Goal: Navigation & Orientation: Find specific page/section

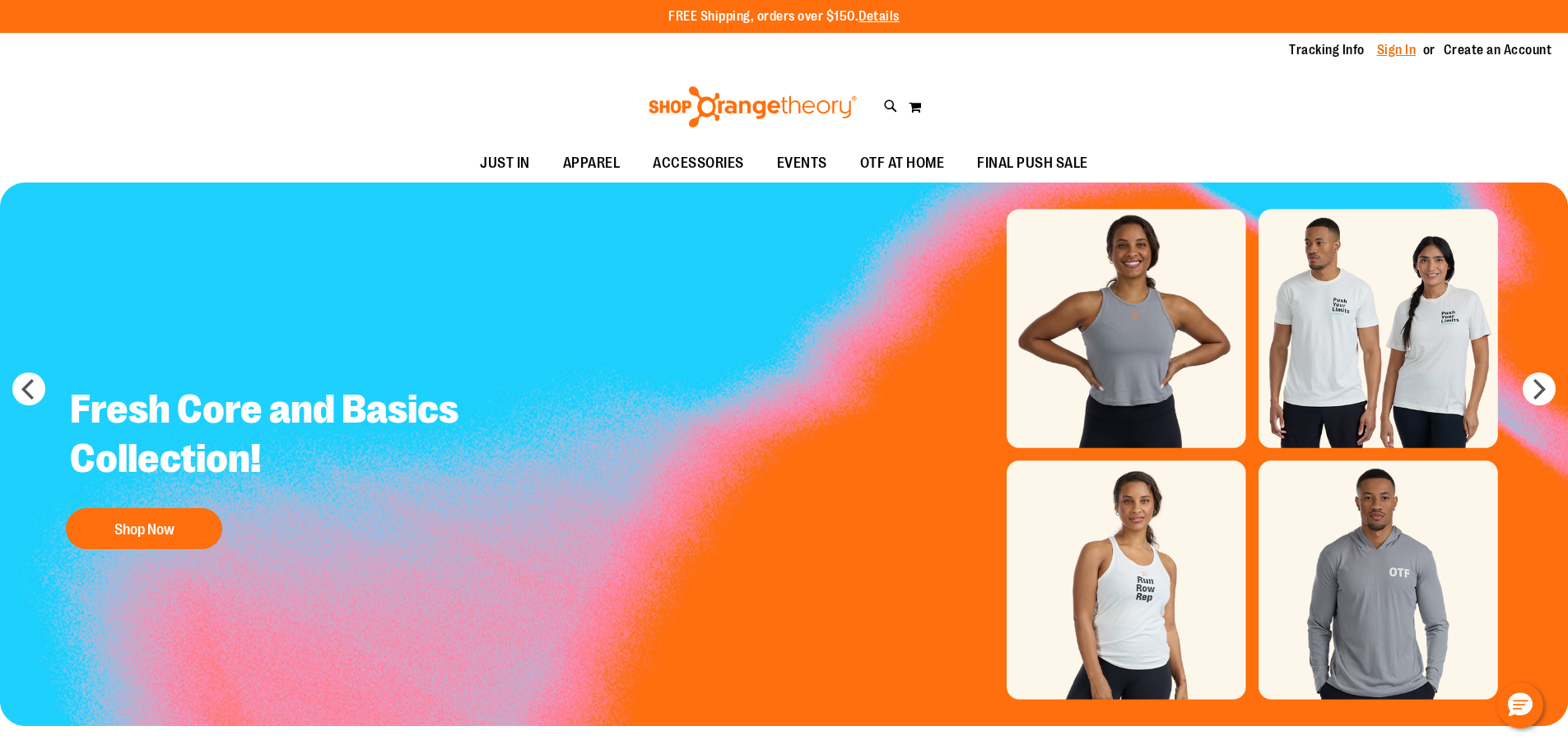
click at [1383, 54] on link "Sign In" at bounding box center [1397, 49] width 40 height 18
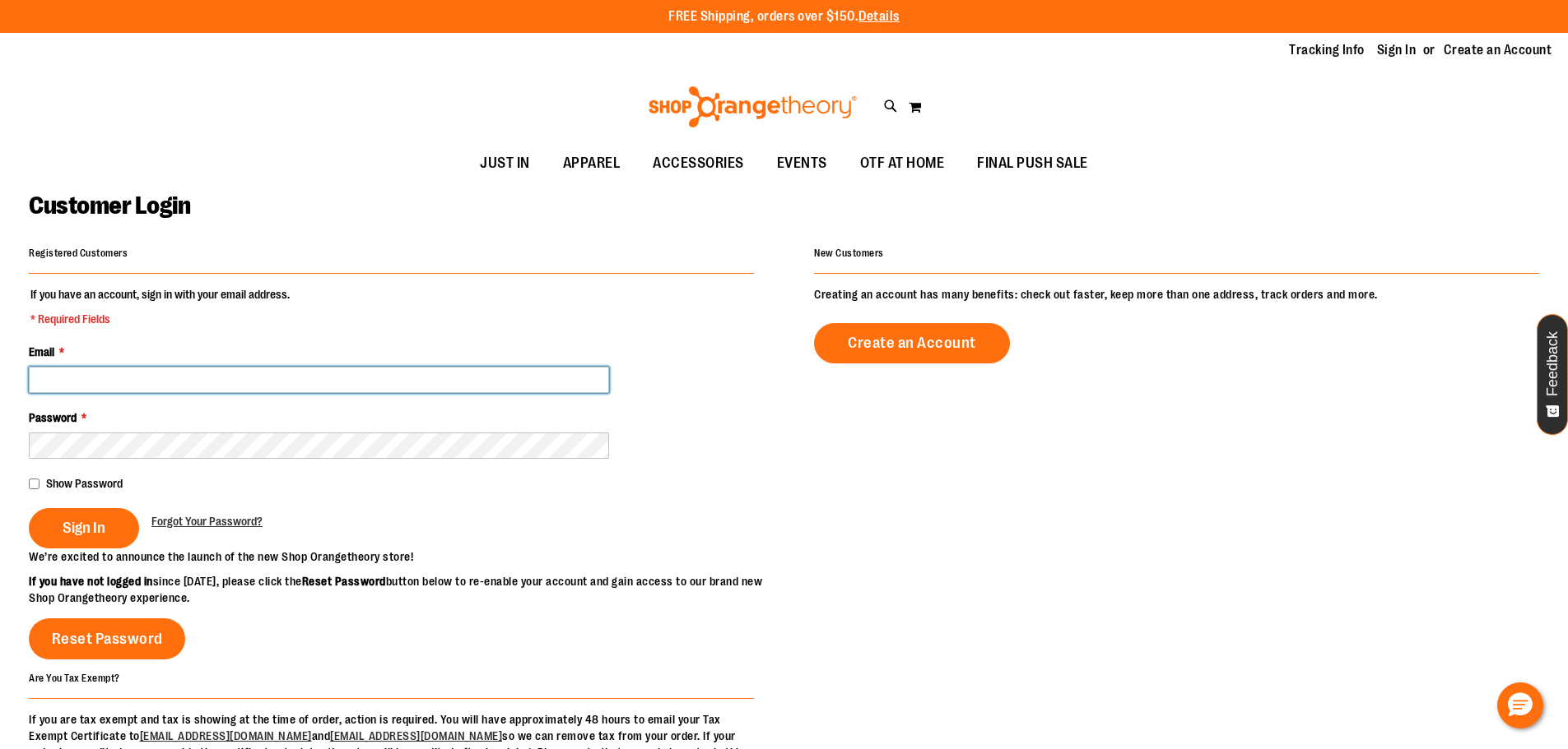
click at [336, 389] on input "Email *" at bounding box center [318, 380] width 580 height 27
type input "**********"
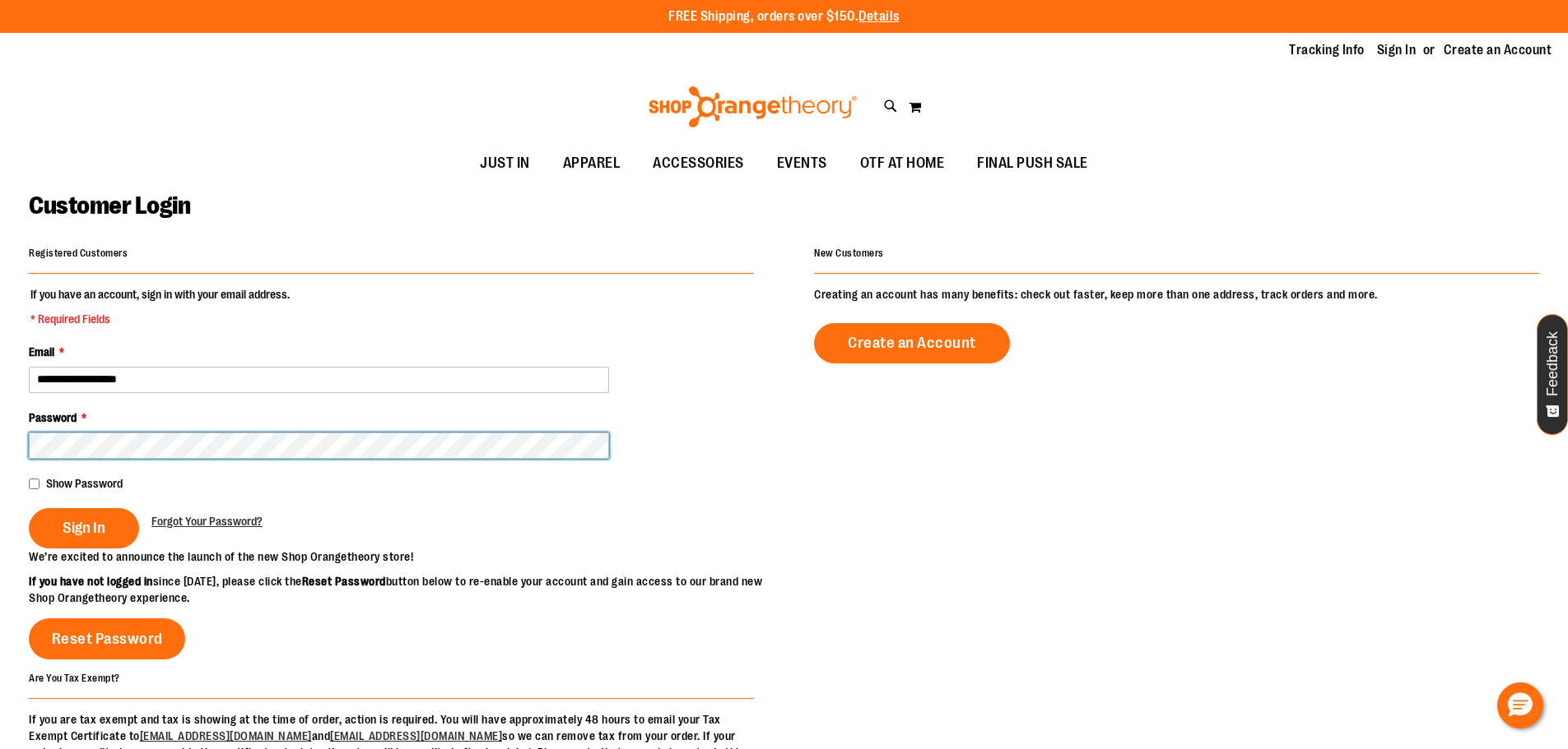
click at [28, 508] on button "Sign In" at bounding box center [84, 528] width 110 height 40
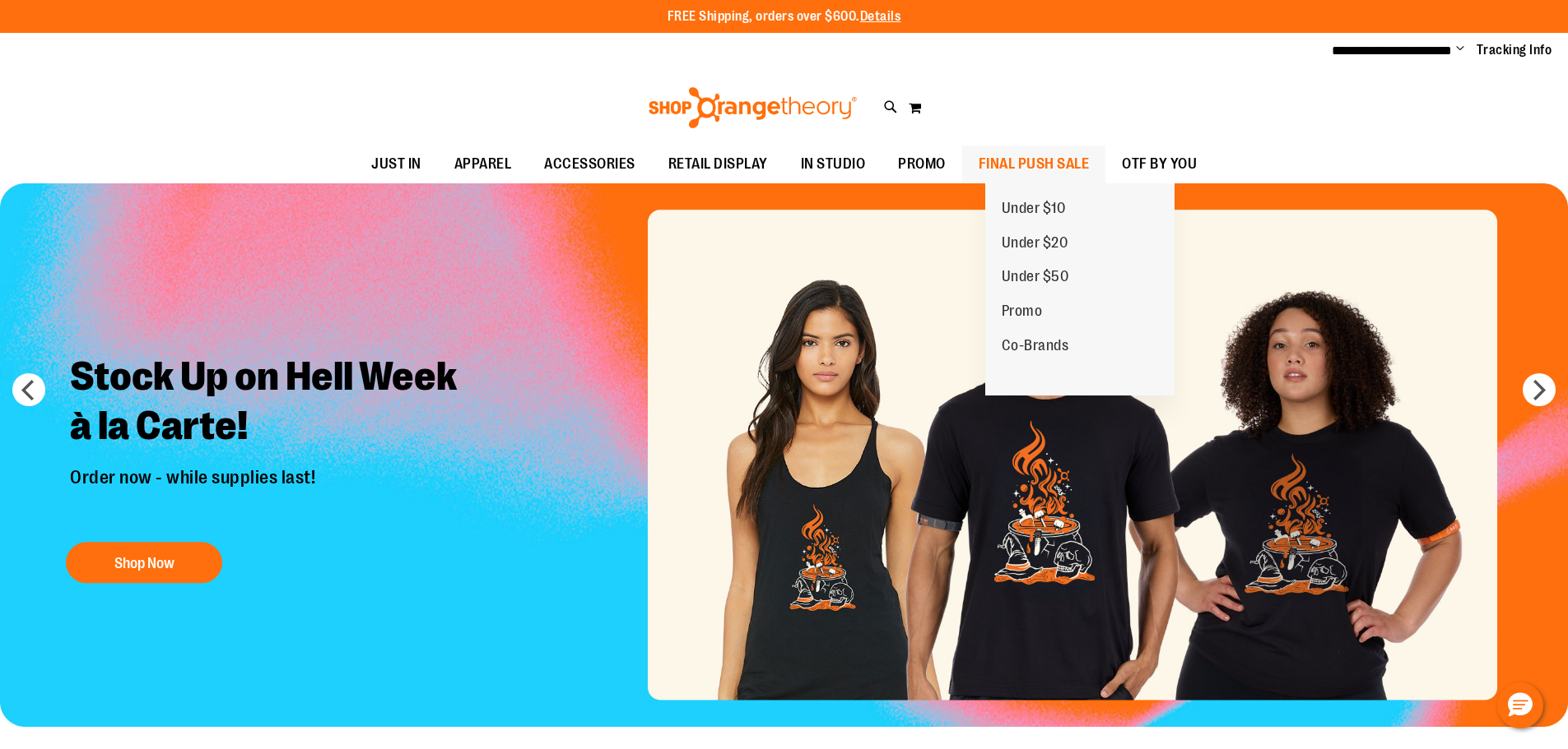
click at [1089, 159] on span "FINAL PUSH SALE" at bounding box center [1033, 163] width 111 height 37
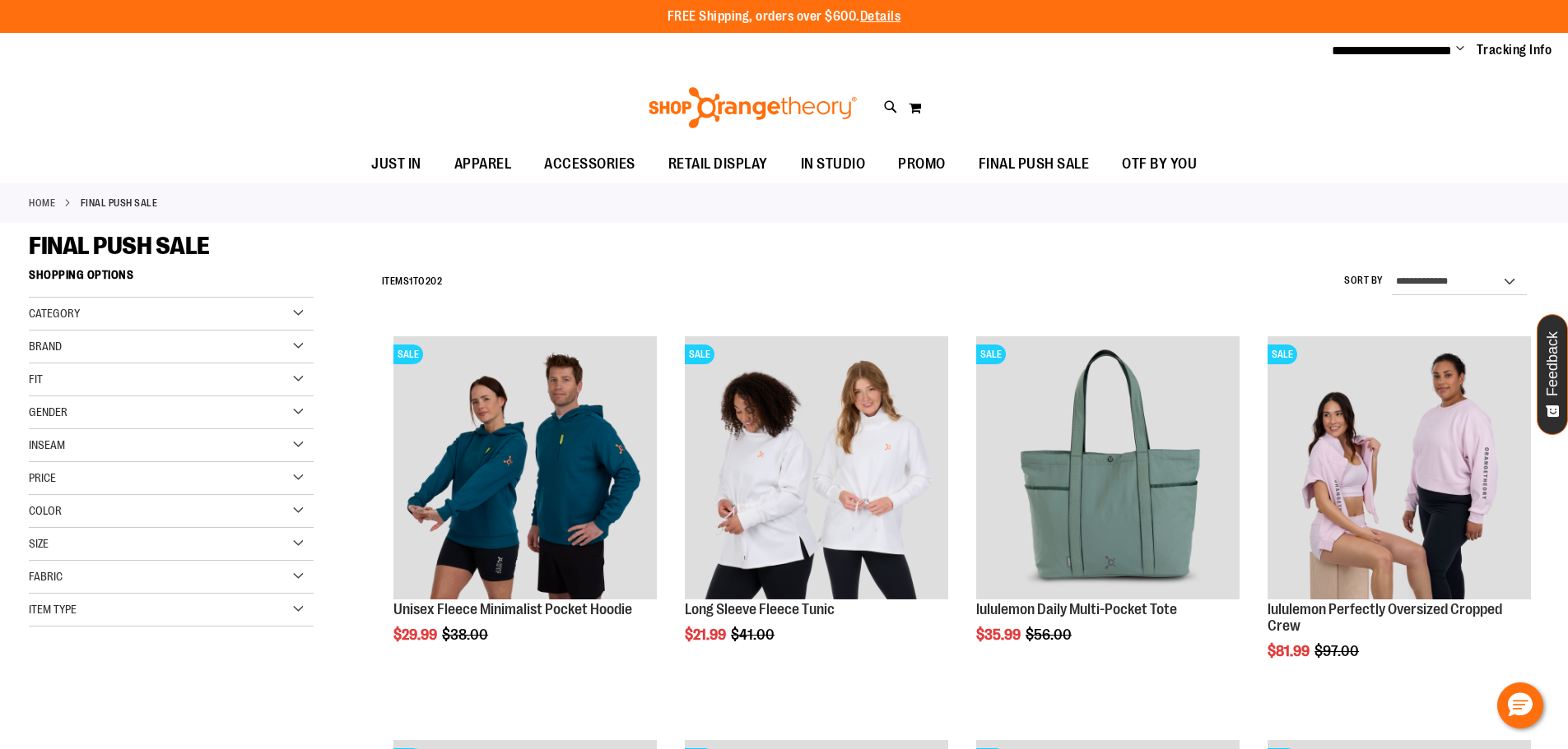
click at [1445, 52] on ul "**********" at bounding box center [1435, 50] width 233 height 20
click at [1448, 52] on ul "**********" at bounding box center [1435, 50] width 233 height 20
click at [1457, 43] on span "Change" at bounding box center [1460, 49] width 9 height 15
click at [1413, 71] on link "My Account" at bounding box center [1401, 80] width 144 height 31
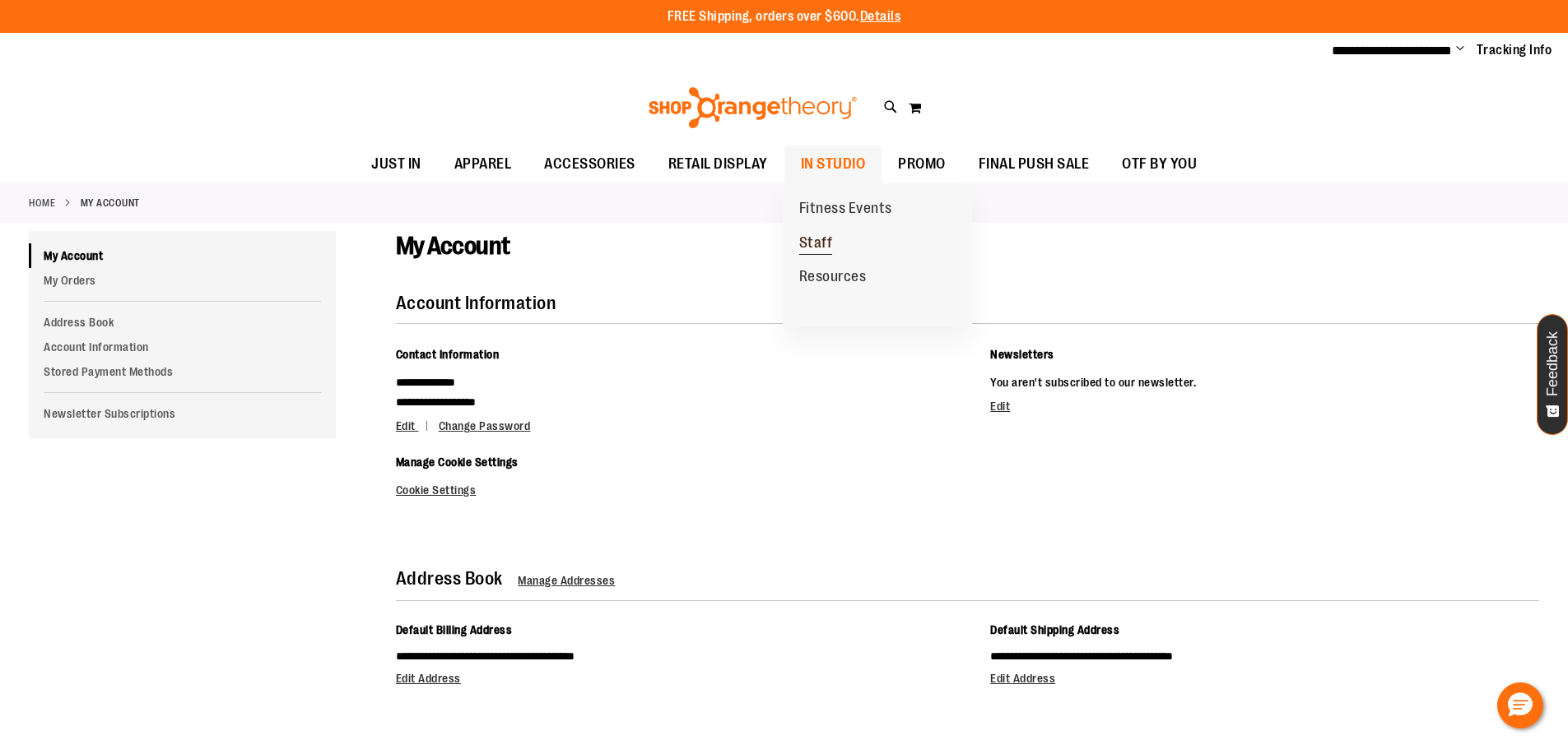
click at [824, 243] on span "Staff" at bounding box center [816, 245] width 34 height 21
click at [822, 232] on link "Staff" at bounding box center [816, 243] width 66 height 34
click at [822, 232] on div "My Account" at bounding box center [967, 262] width 1143 height 63
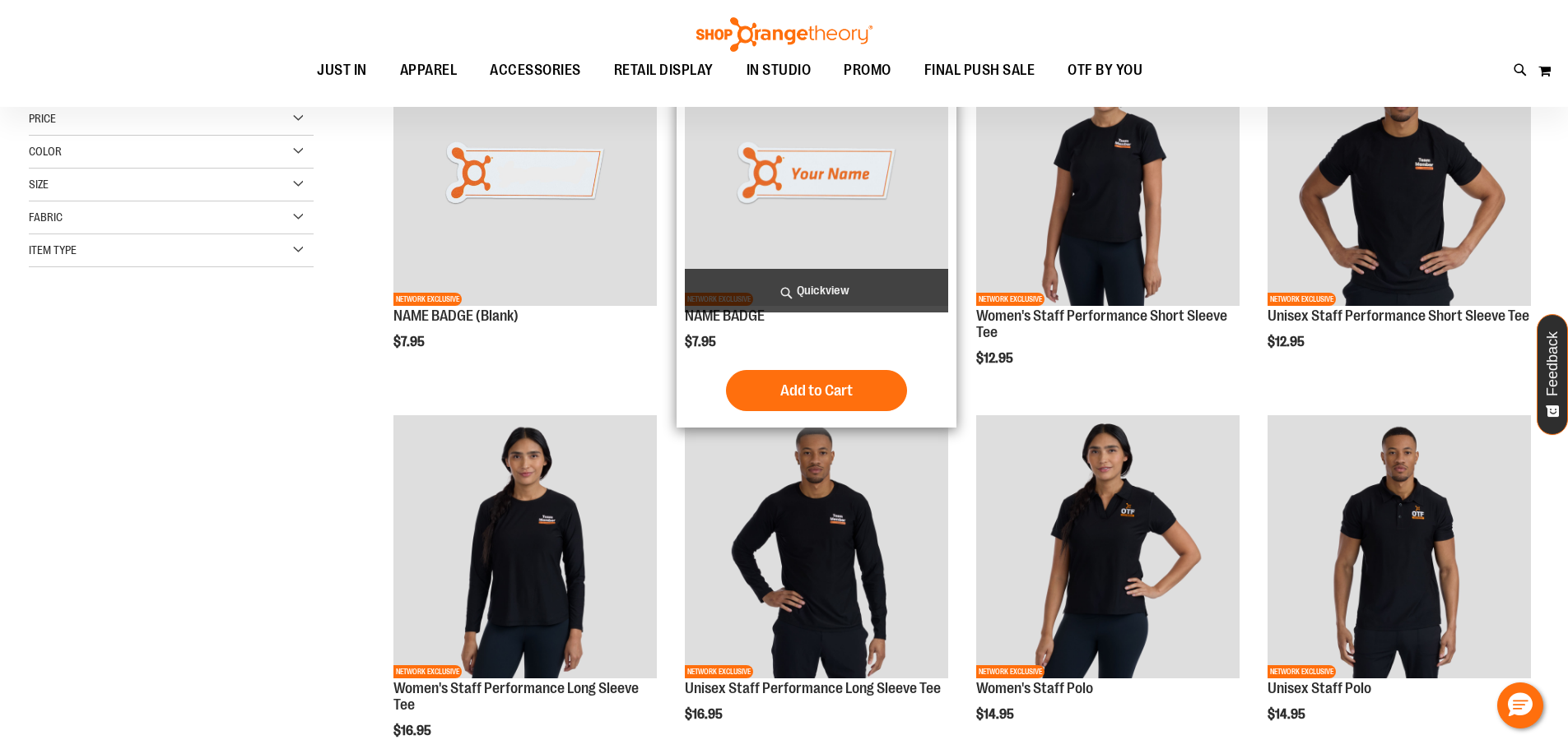
scroll to position [328, 0]
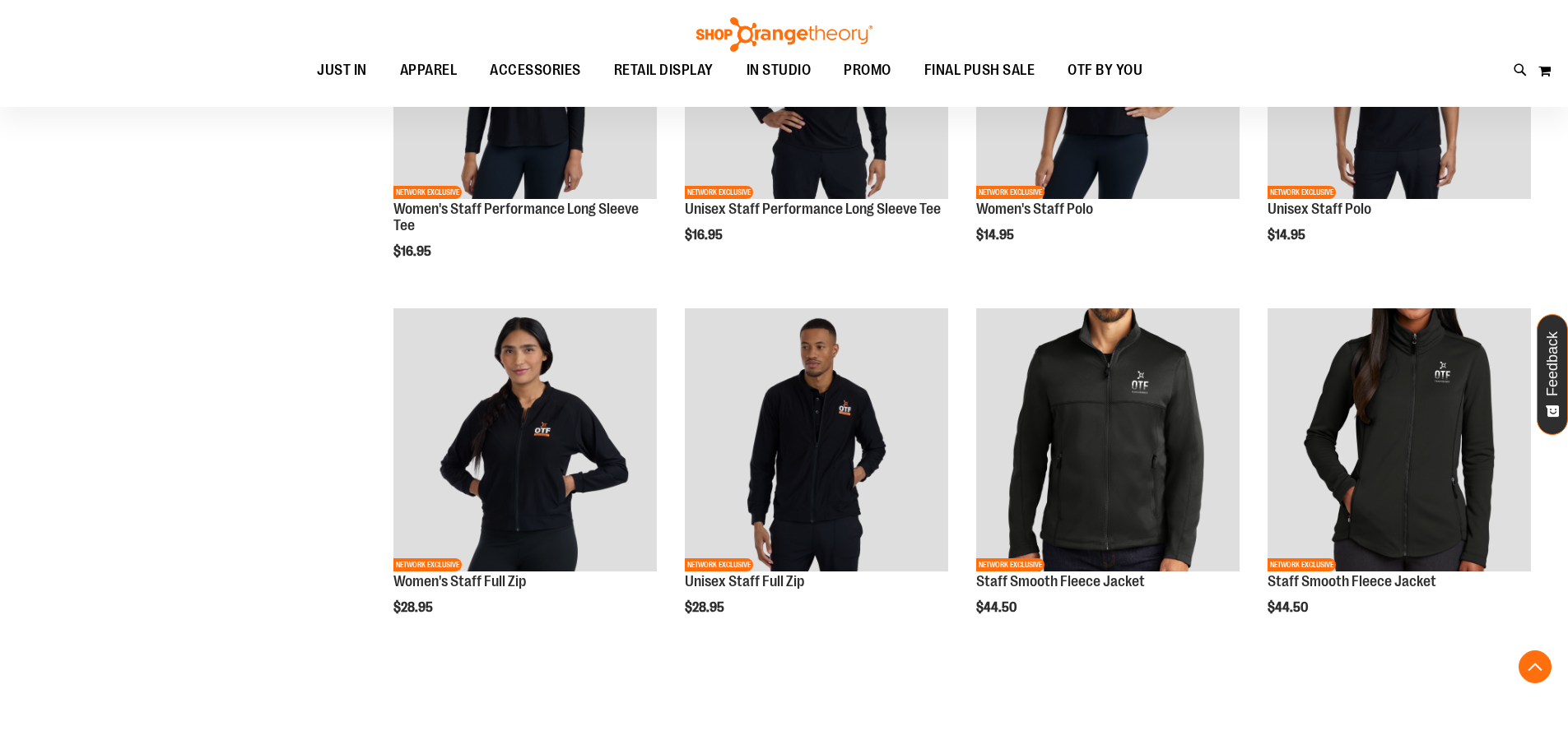
scroll to position [637, 0]
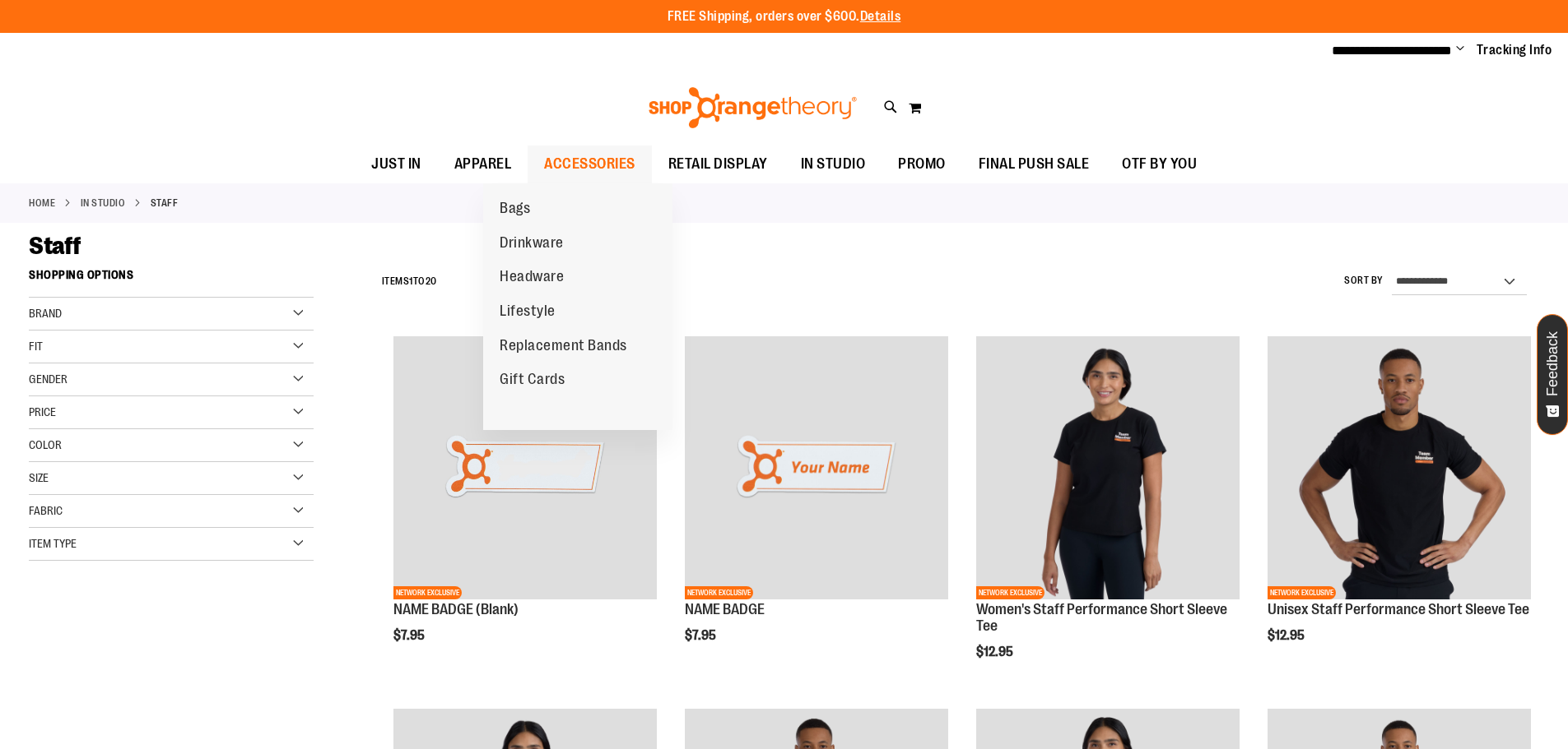
click at [598, 177] on span "ACCESSORIES" at bounding box center [590, 163] width 91 height 37
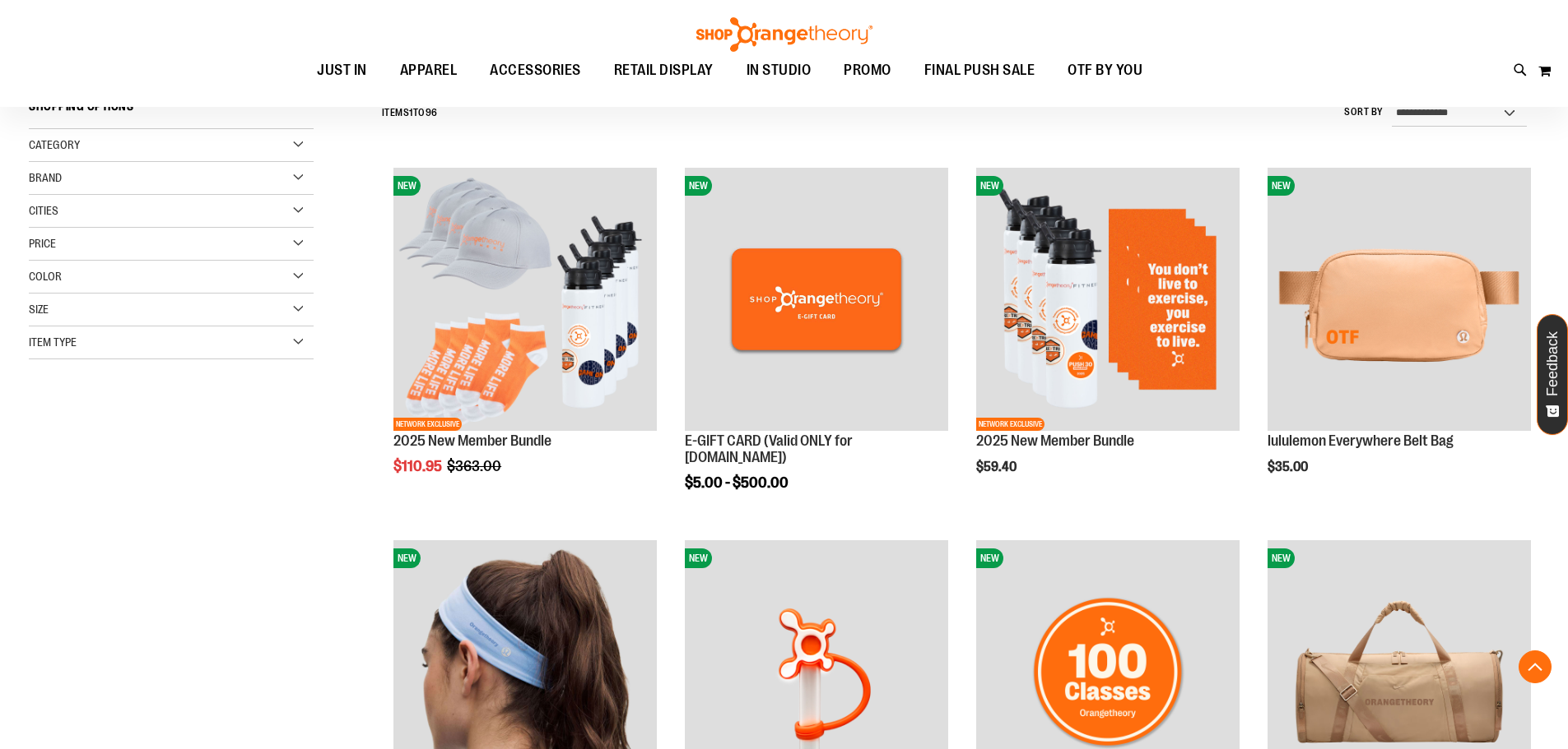
scroll to position [328, 0]
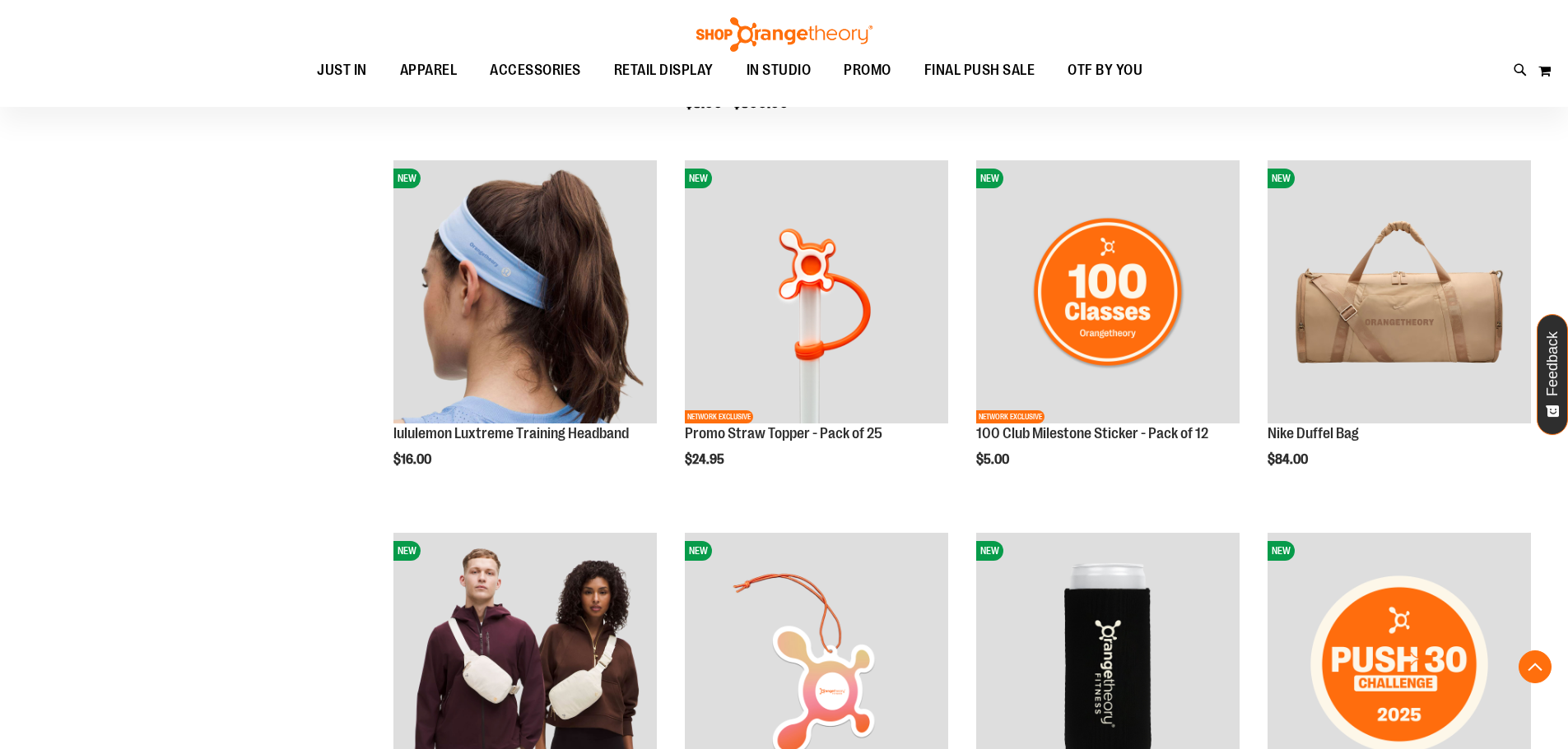
scroll to position [740, 0]
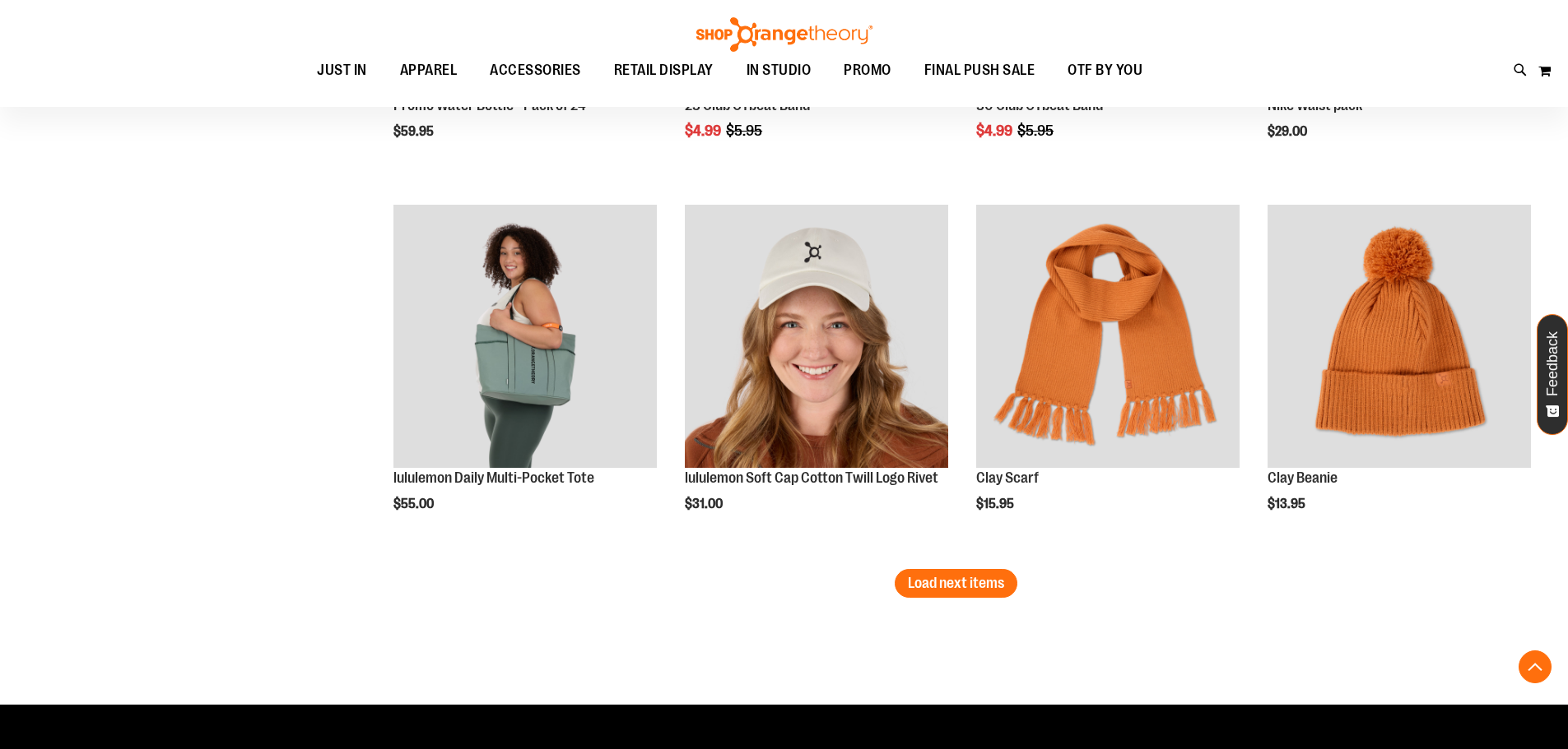
scroll to position [2878, 0]
